Goal: Navigation & Orientation: Find specific page/section

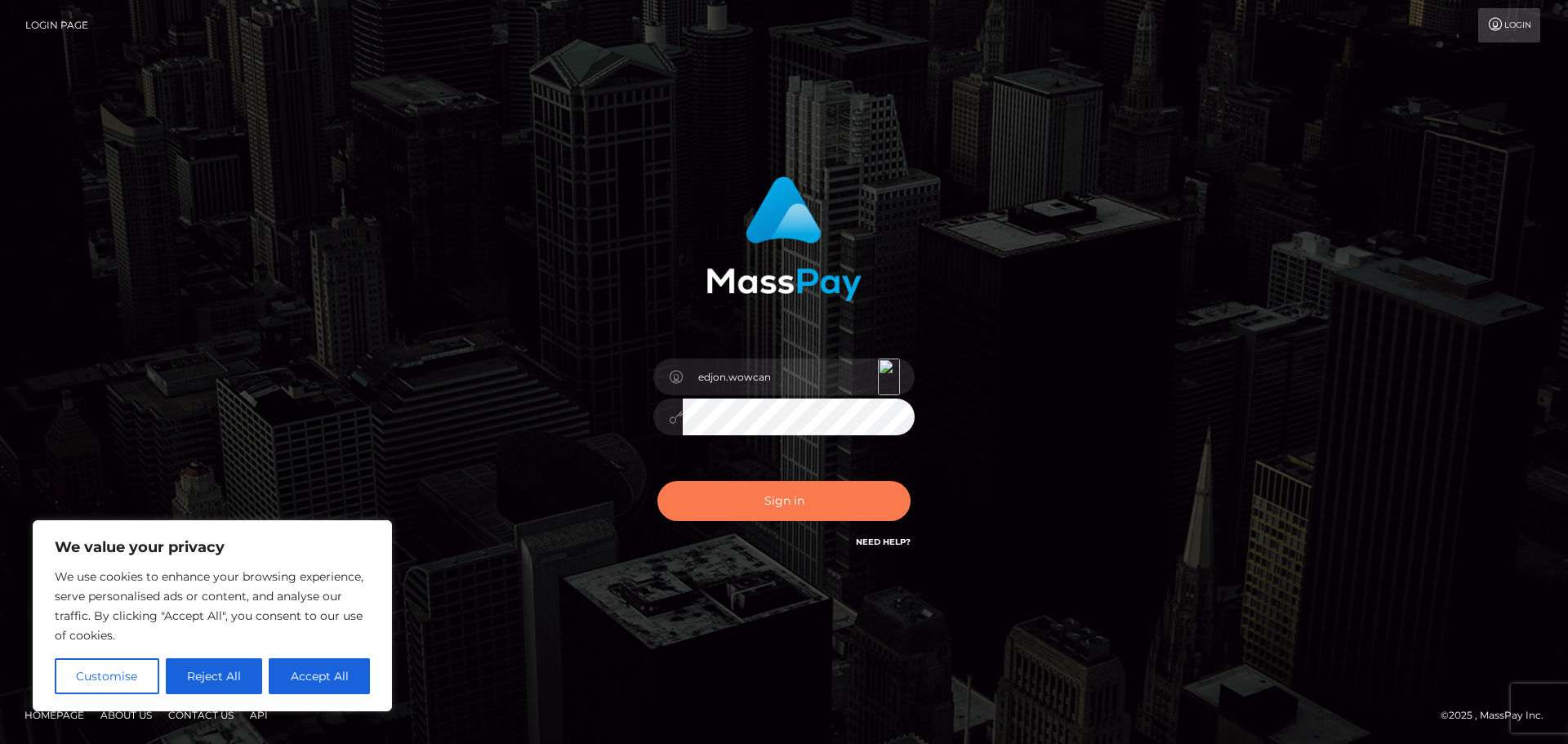
click at [791, 488] on button "Sign in" at bounding box center [784, 501] width 253 height 40
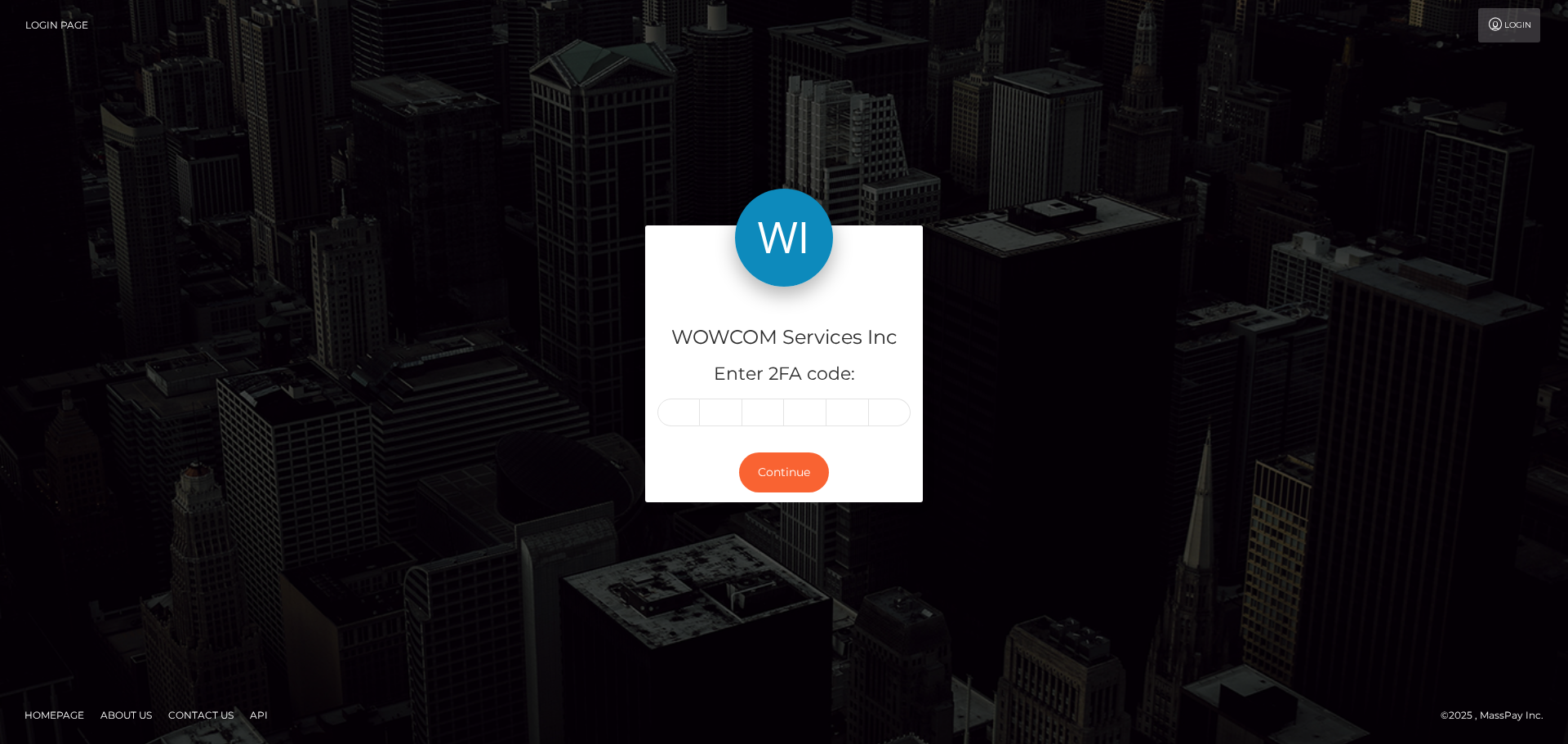
click at [684, 423] on input "text" at bounding box center [678, 413] width 42 height 27
type input "3"
type input "6"
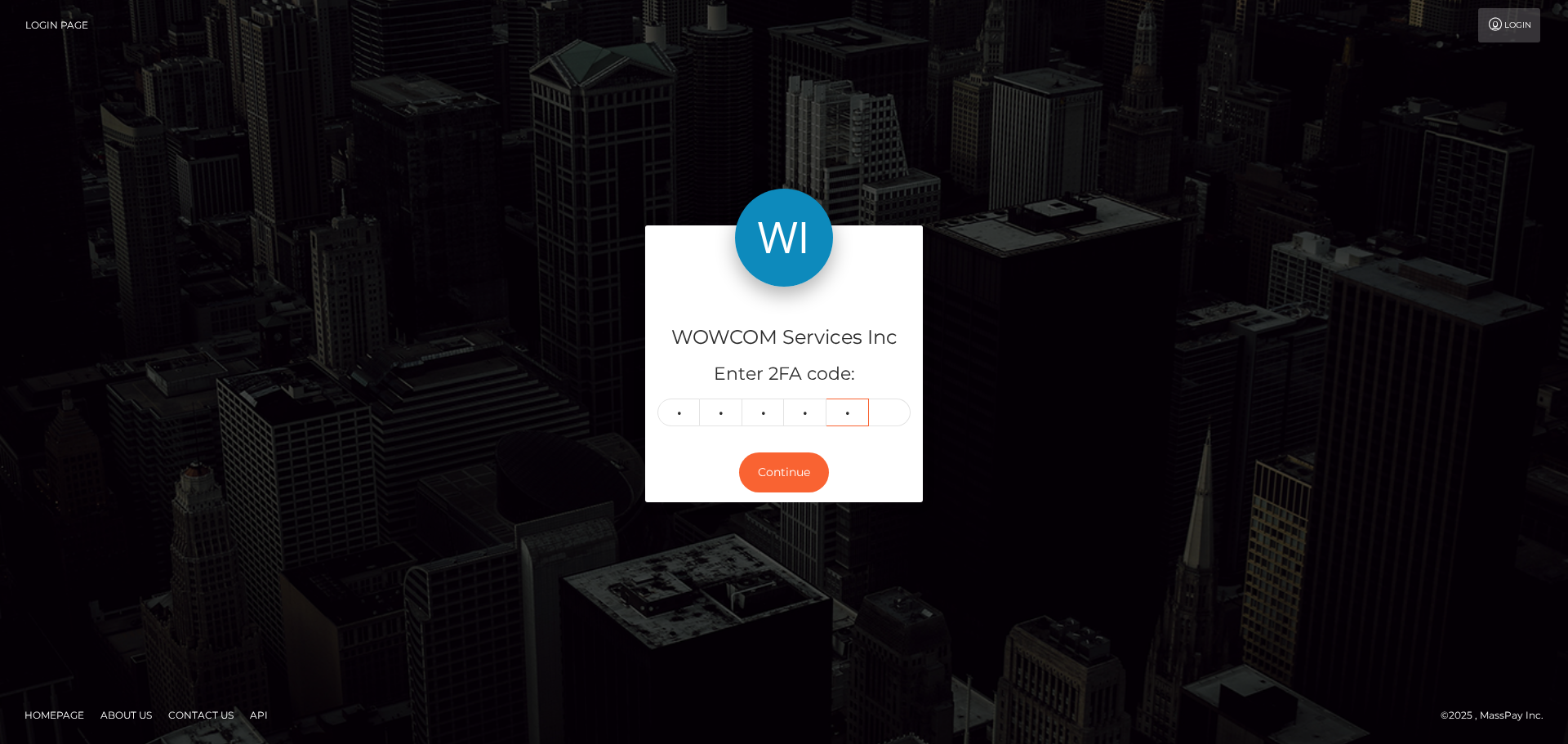
type input "4"
type input "5"
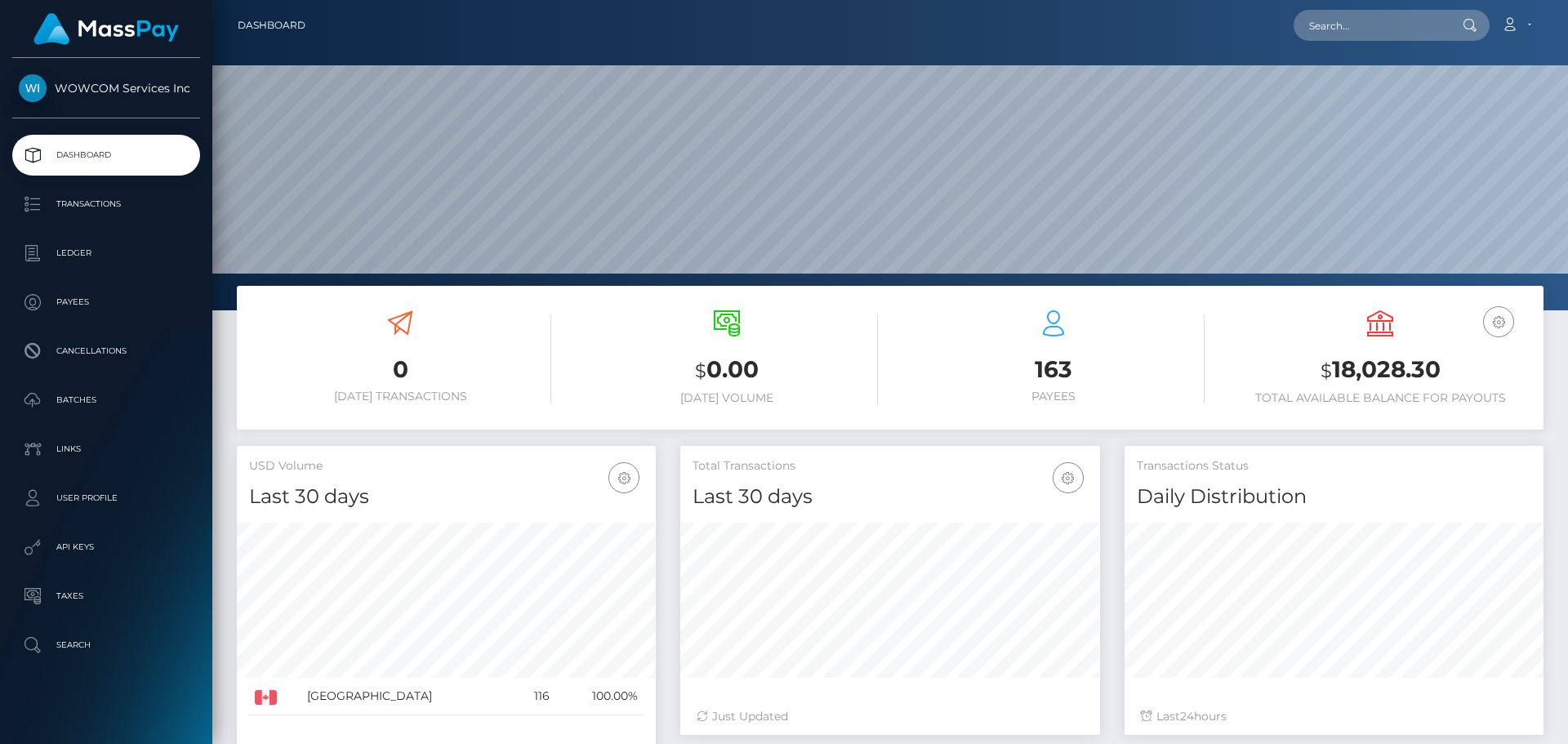
scroll to position [290, 419]
click at [215, 312] on div "0 Today Transactions $ 0.00 Today Volume 163 $ 24" at bounding box center [890, 608] width 1355 height 644
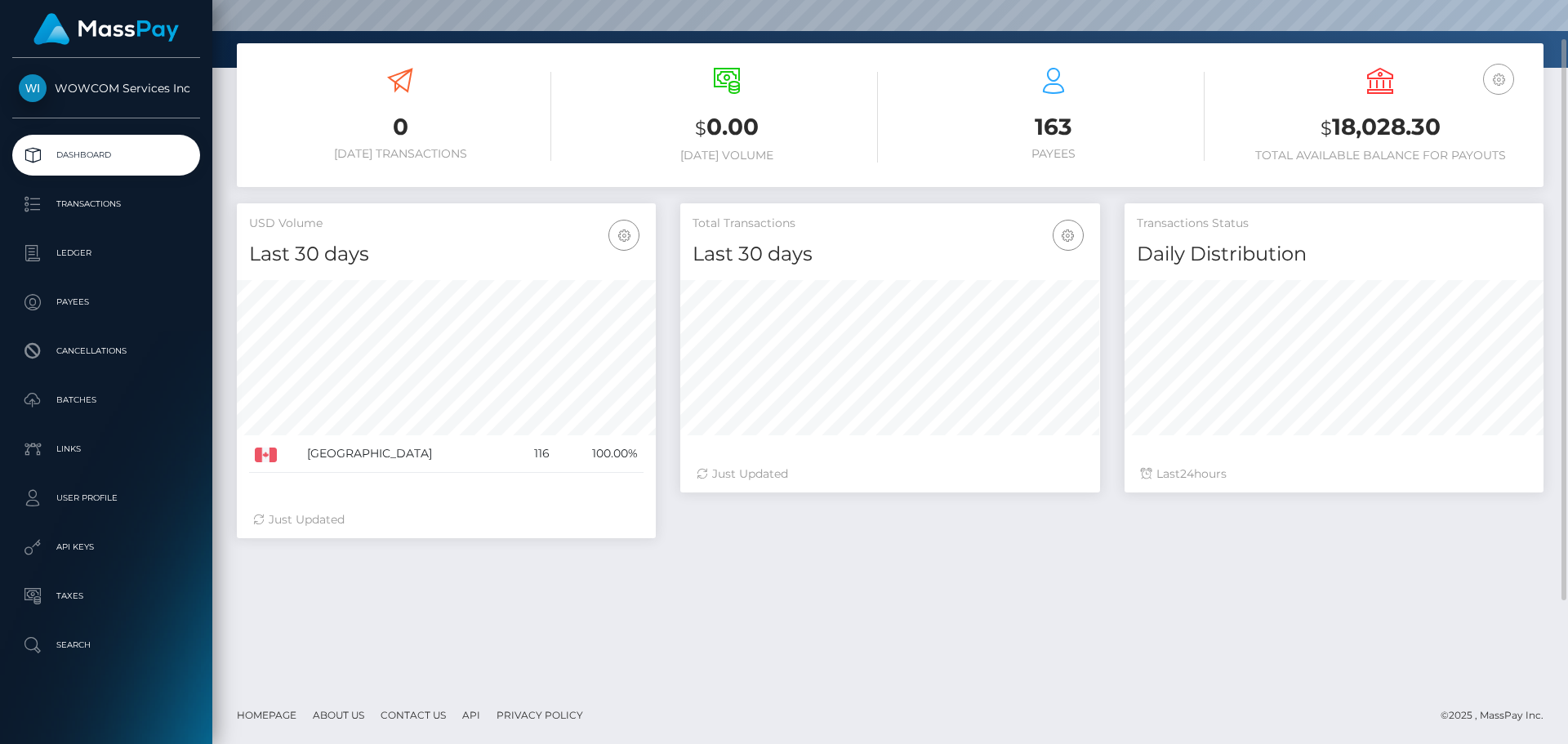
scroll to position [0, 0]
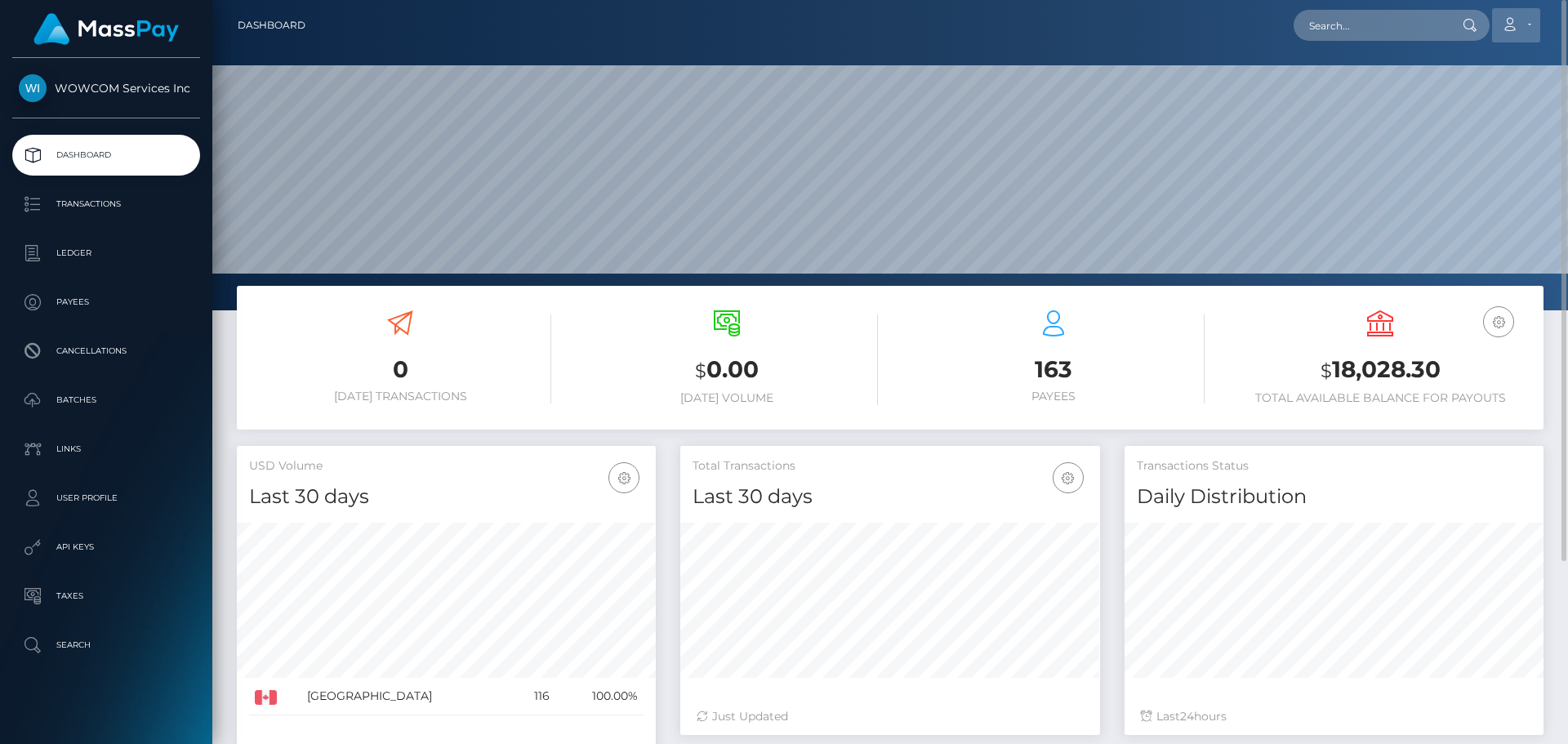
click at [1521, 19] on link "Account" at bounding box center [1516, 25] width 48 height 34
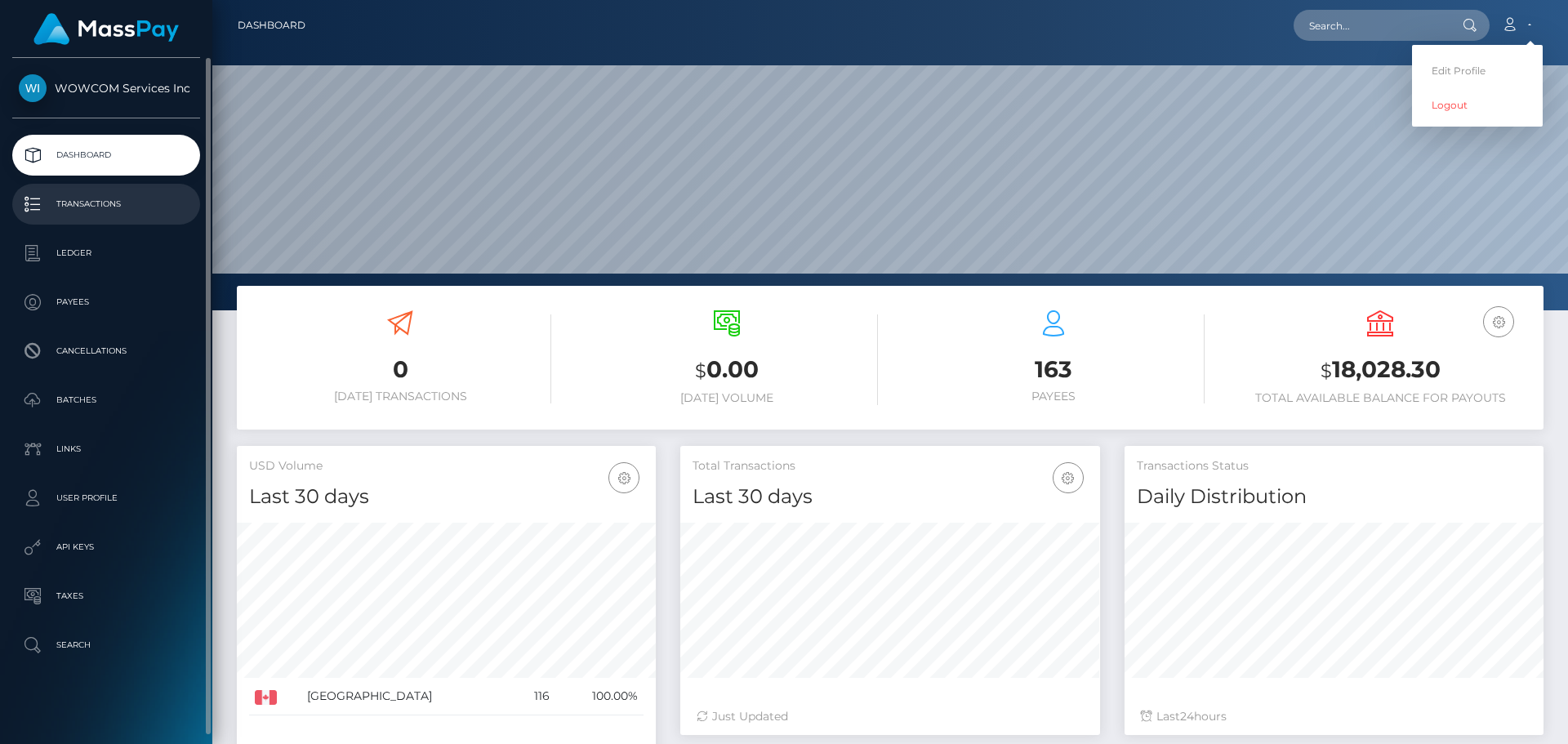
click at [76, 209] on p "Transactions" at bounding box center [106, 204] width 174 height 25
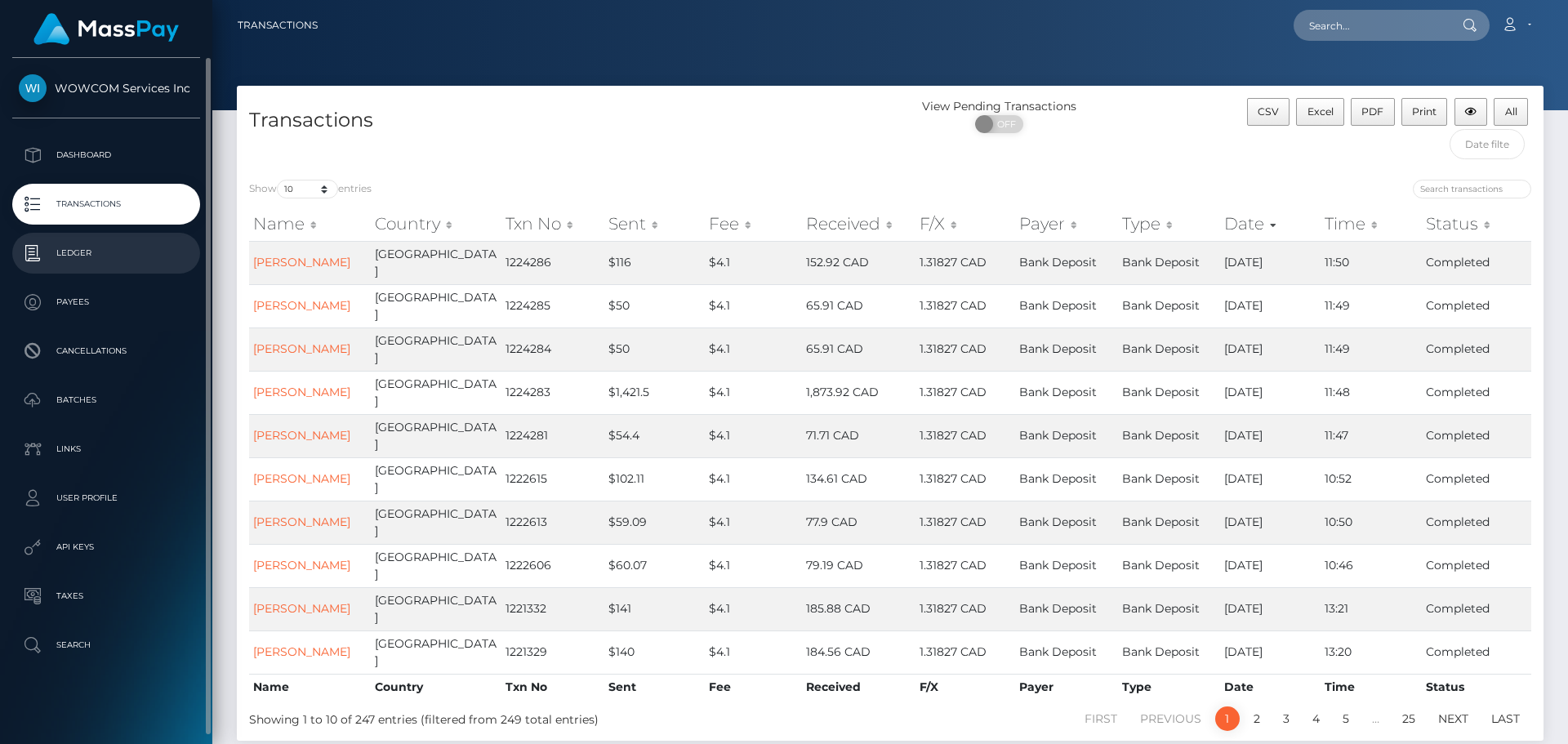
click at [74, 263] on p "Ledger" at bounding box center [106, 253] width 174 height 25
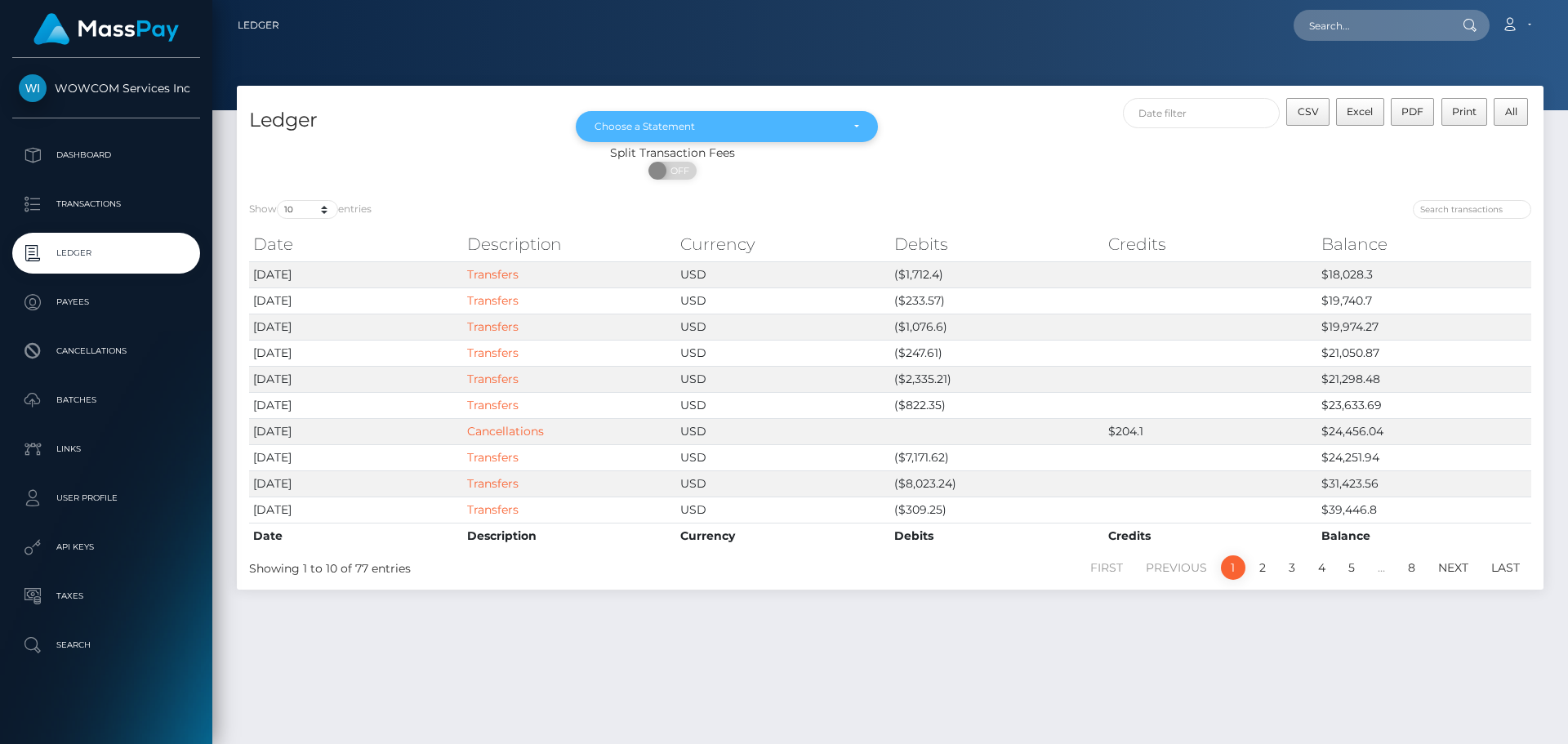
click at [812, 131] on div "Choose a Statement" at bounding box center [717, 126] width 246 height 13
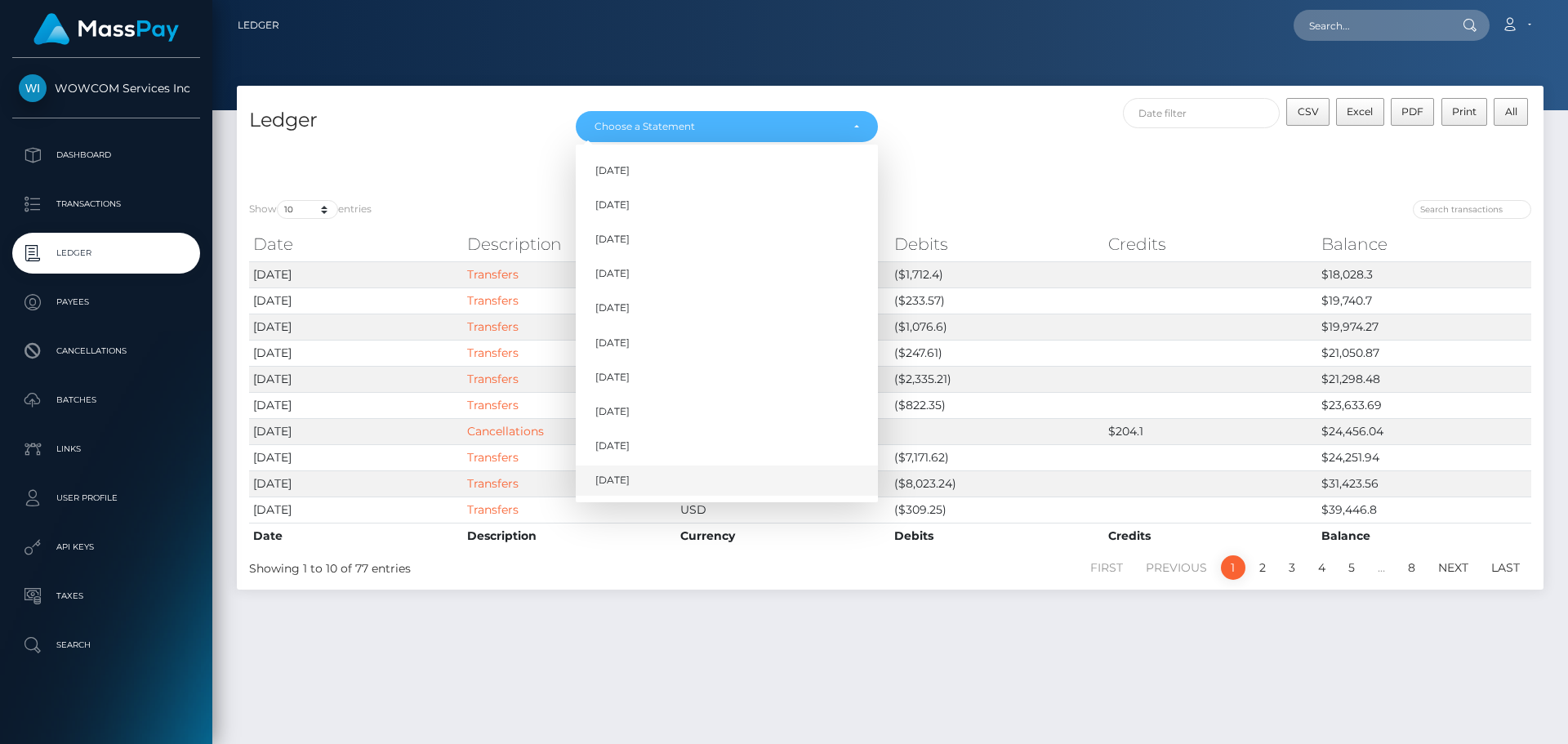
scroll to position [42, 0]
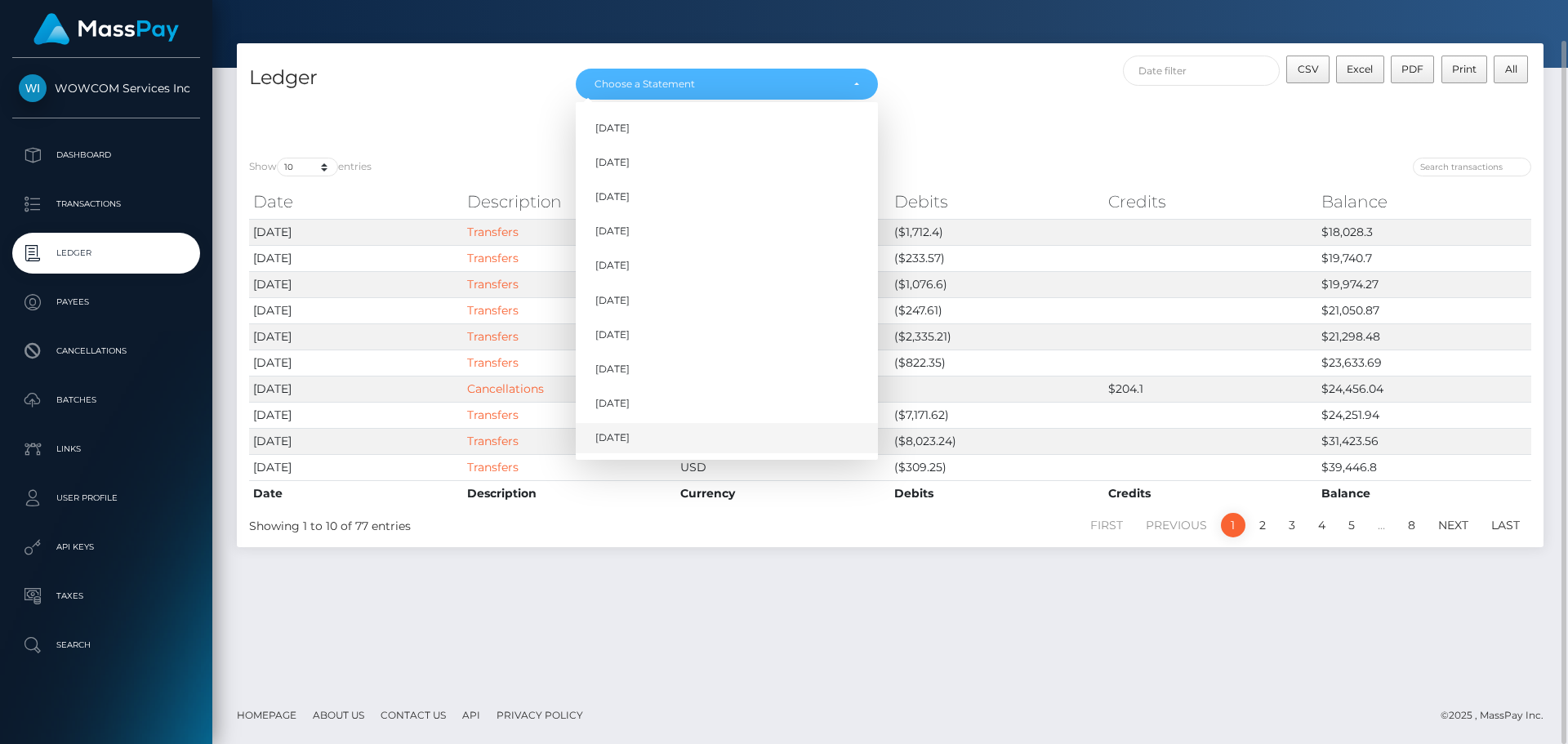
click at [645, 431] on link "[DATE]" at bounding box center [727, 438] width 302 height 30
select select "[DATE]"
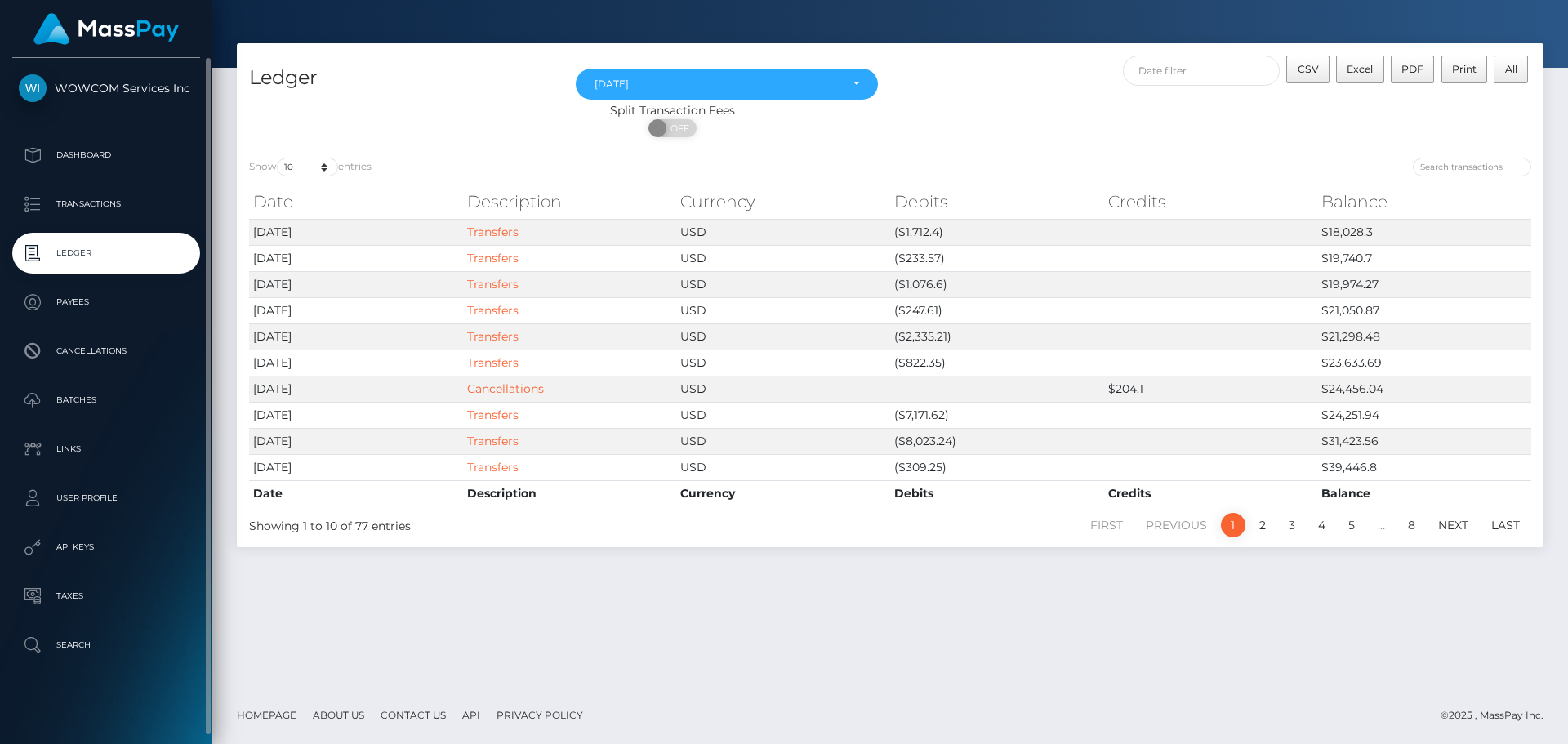
click at [112, 78] on link "WOWCOM Services Inc" at bounding box center [106, 88] width 213 height 27
click at [117, 96] on link "WOWCOM Services Inc" at bounding box center [106, 88] width 213 height 27
click at [95, 162] on p "Dashboard" at bounding box center [106, 155] width 174 height 25
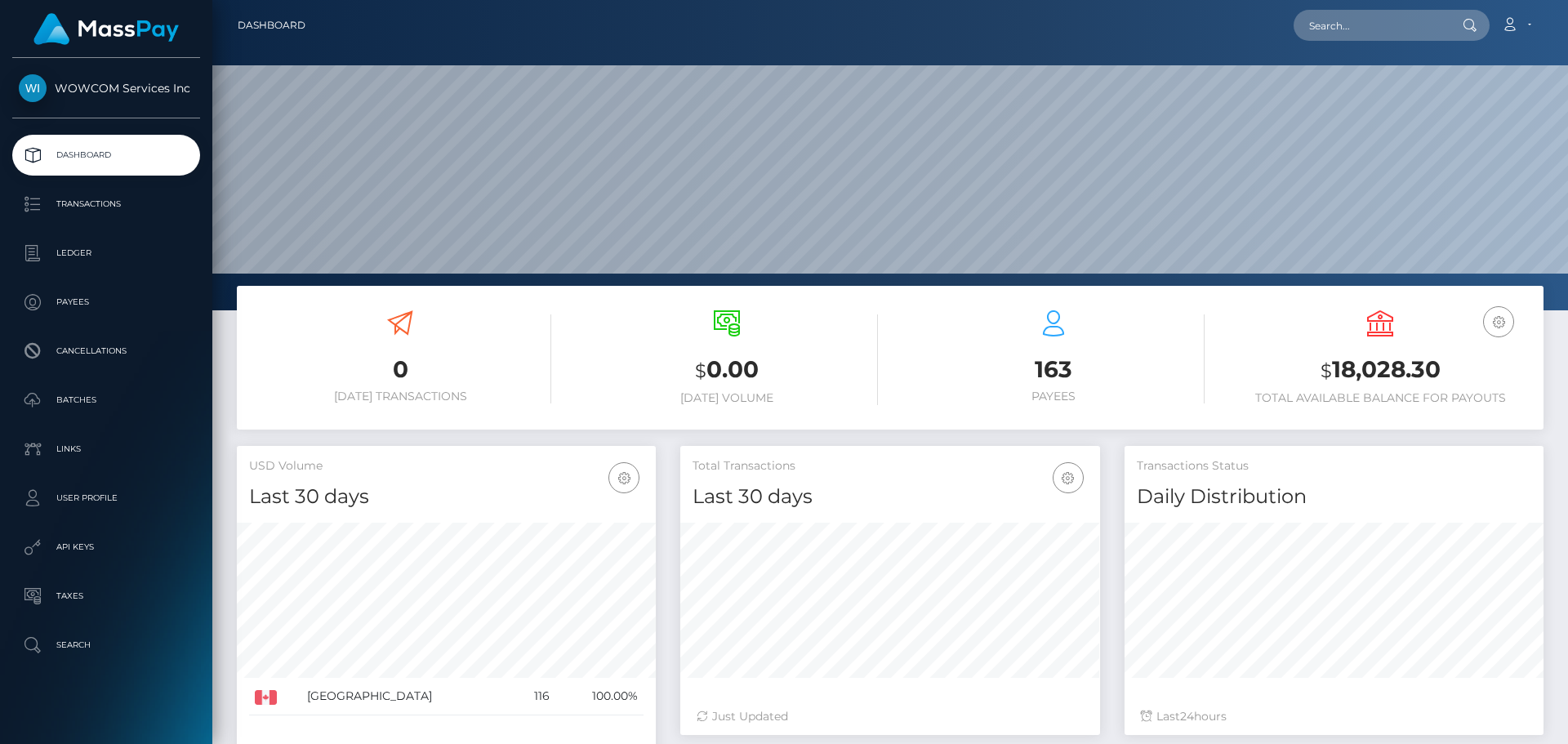
scroll to position [290, 419]
click at [1502, 23] on icon at bounding box center [1510, 24] width 18 height 13
click at [472, 444] on div "0 [DATE] Transactions $ 0.00 [DATE] Volume 163 Payees $" at bounding box center [890, 366] width 1331 height 160
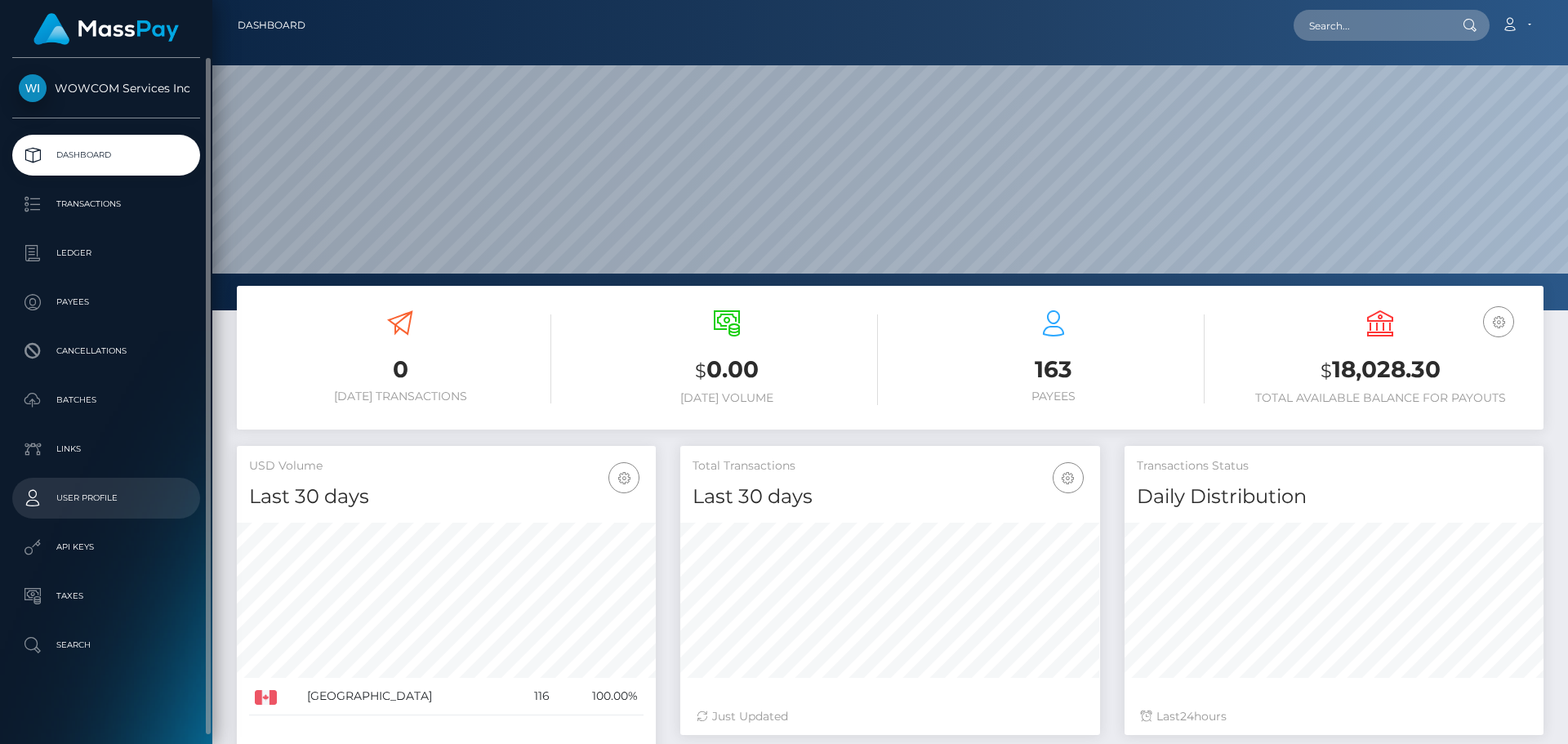
click at [90, 502] on p "User Profile" at bounding box center [106, 498] width 174 height 25
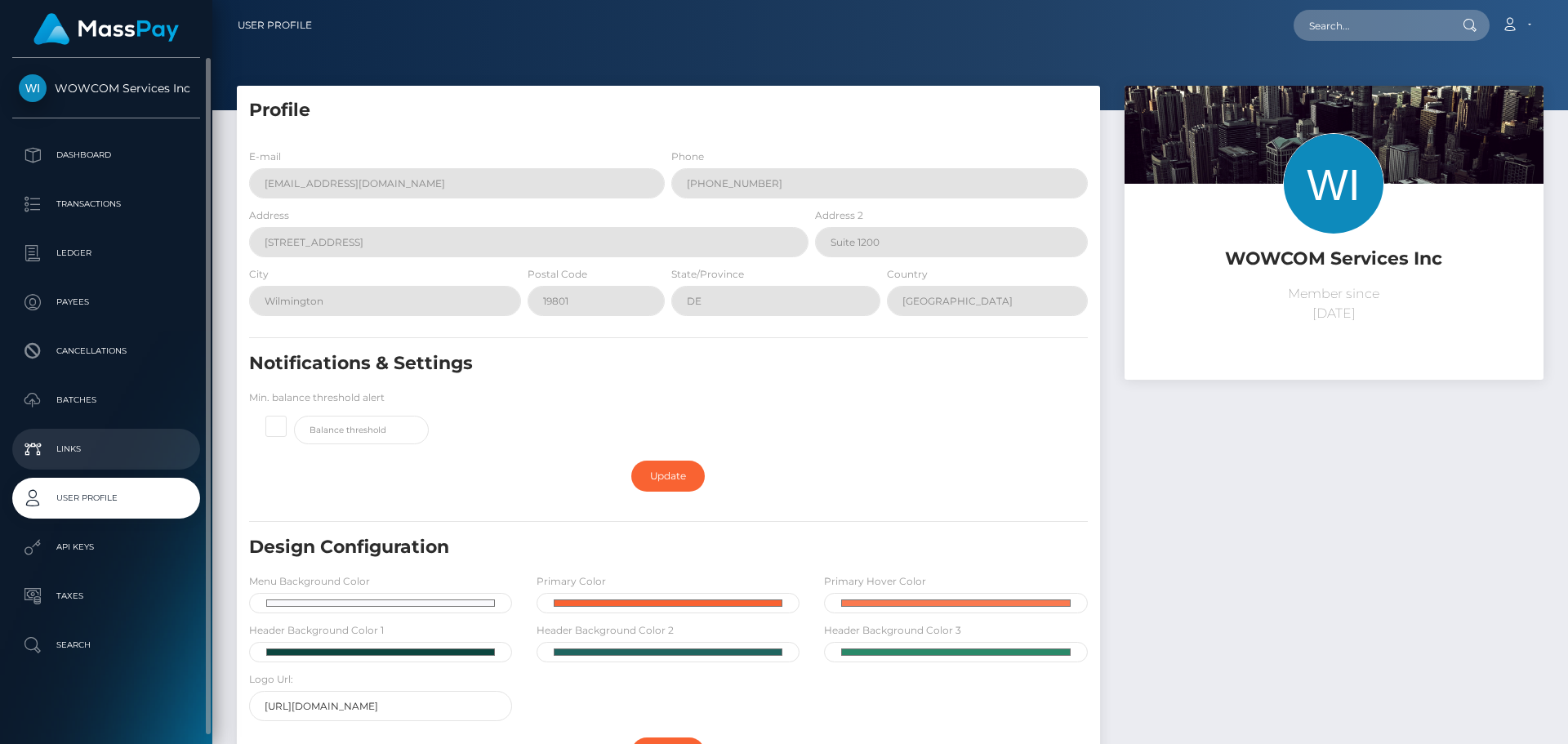
click at [101, 445] on p "Links" at bounding box center [106, 449] width 174 height 25
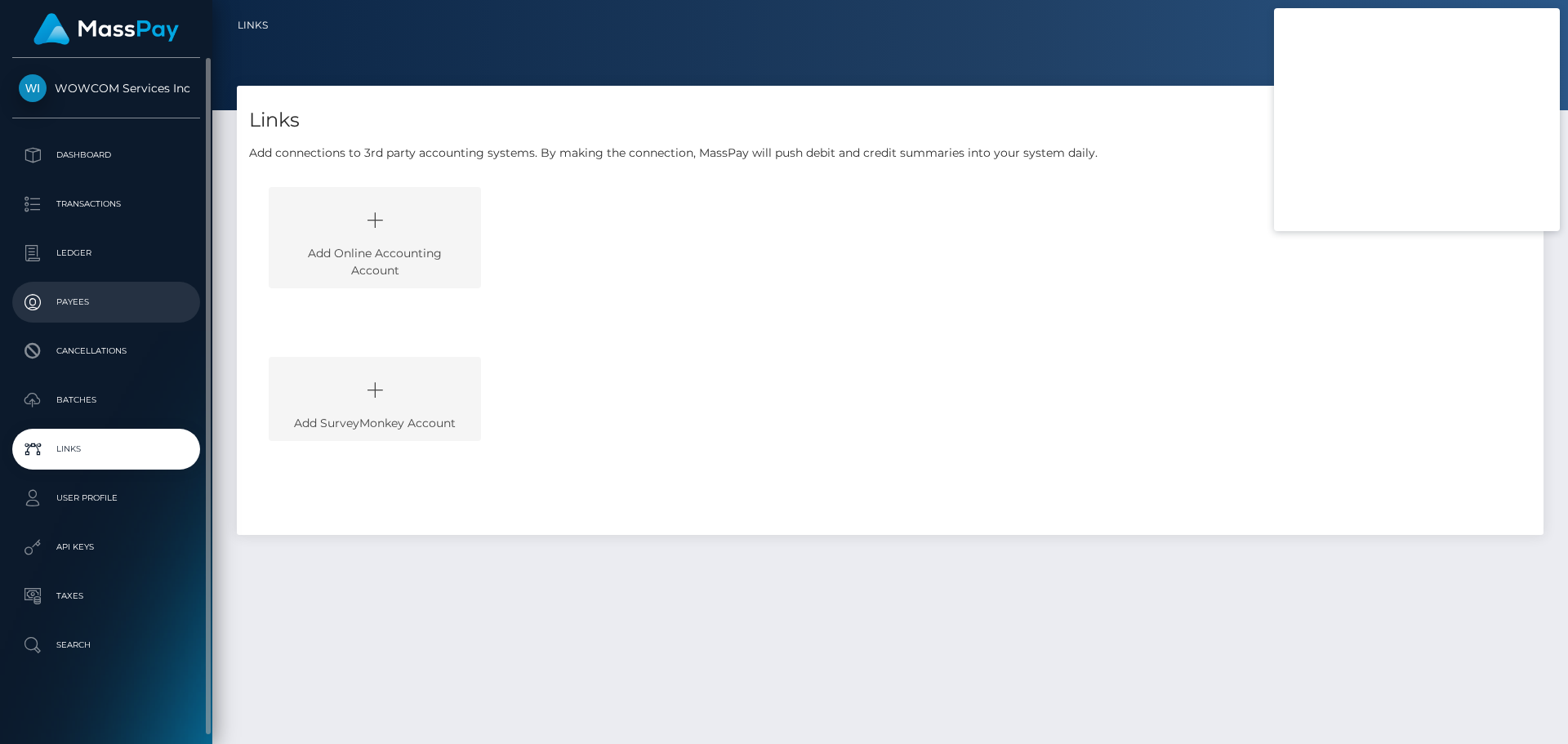
click at [73, 301] on p "Payees" at bounding box center [106, 302] width 174 height 25
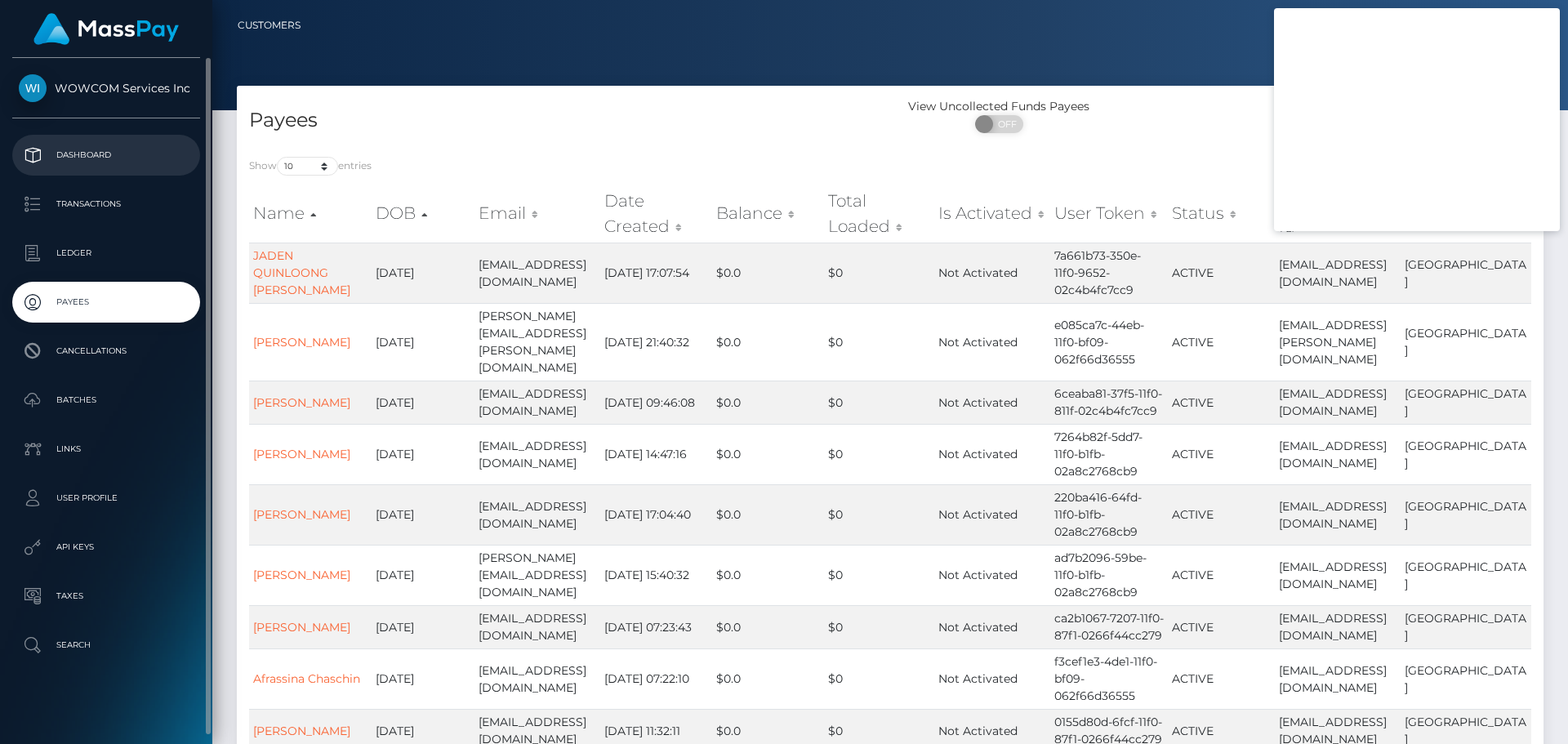
click at [86, 140] on link "Dashboard" at bounding box center [107, 156] width 188 height 41
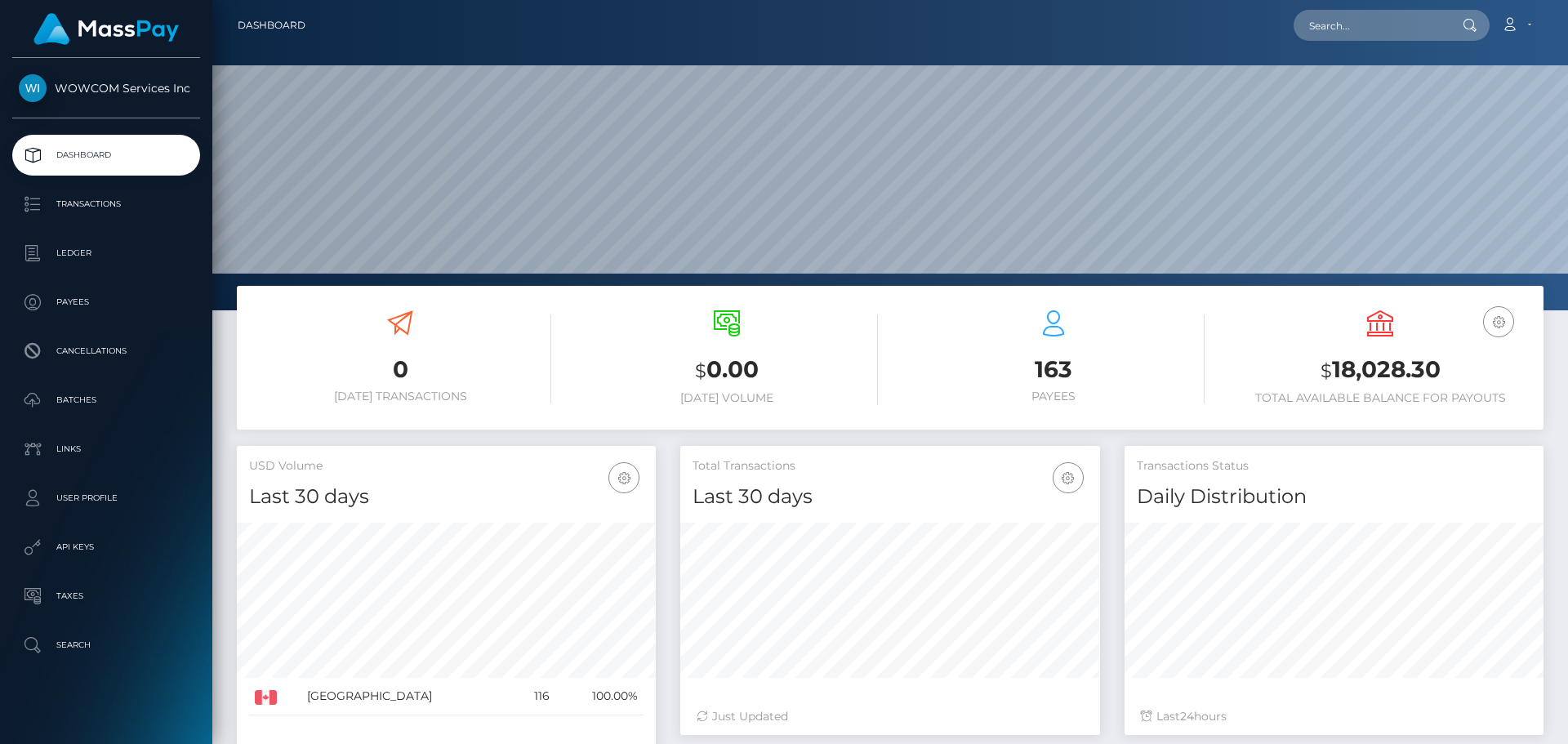
scroll to position [290, 419]
click at [1518, 25] on icon at bounding box center [1510, 24] width 18 height 13
